Goal: Consume media (video, audio)

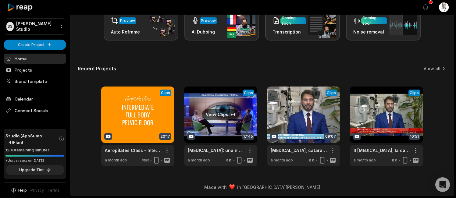
scroll to position [106, 0]
click at [213, 120] on link at bounding box center [220, 127] width 73 height 80
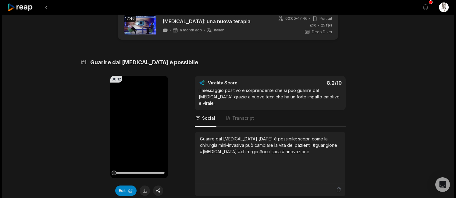
scroll to position [48, 0]
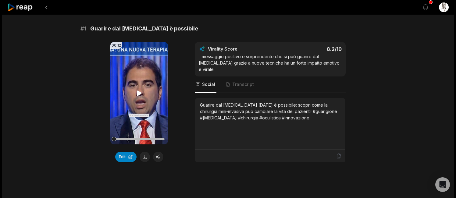
click at [140, 94] on icon at bounding box center [139, 93] width 5 height 5
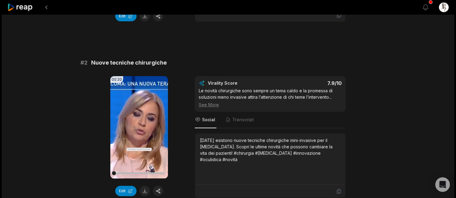
scroll to position [242, 0]
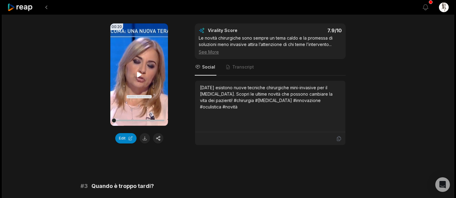
click at [139, 73] on icon at bounding box center [139, 74] width 5 height 5
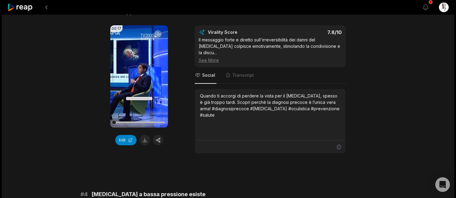
scroll to position [440, 0]
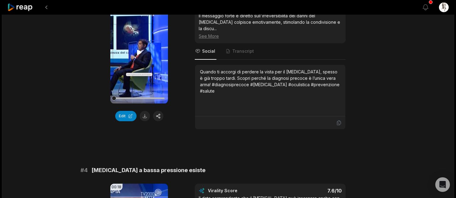
click at [140, 52] on icon at bounding box center [139, 52] width 5 height 5
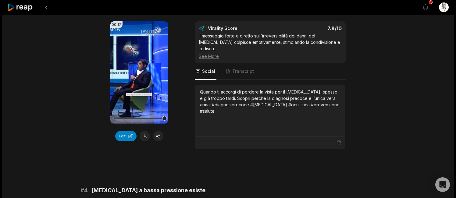
scroll to position [420, 0]
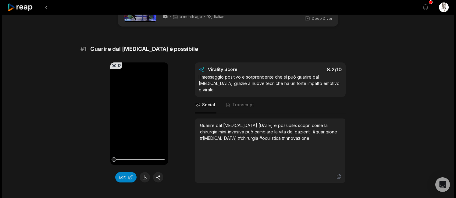
scroll to position [57, 0]
